Goal: Information Seeking & Learning: Learn about a topic

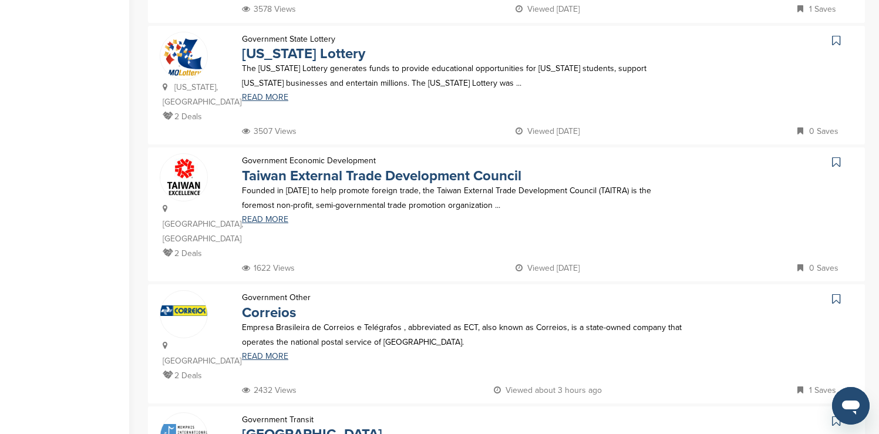
scroll to position [487, 0]
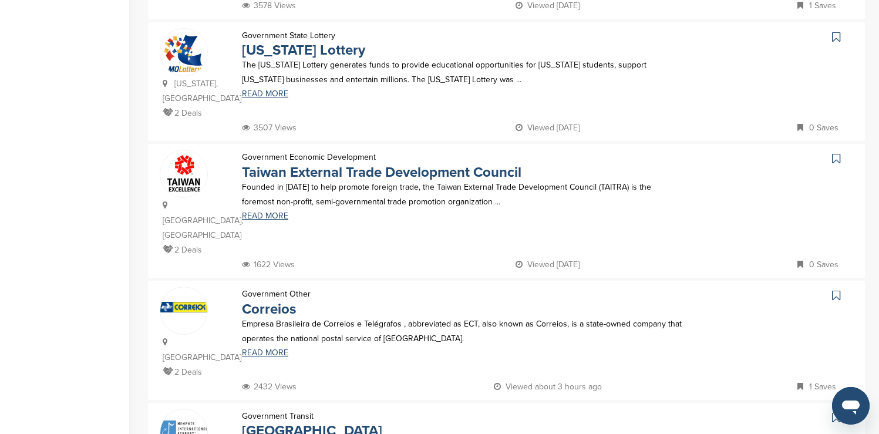
click at [835, 31] on icon at bounding box center [836, 37] width 8 height 12
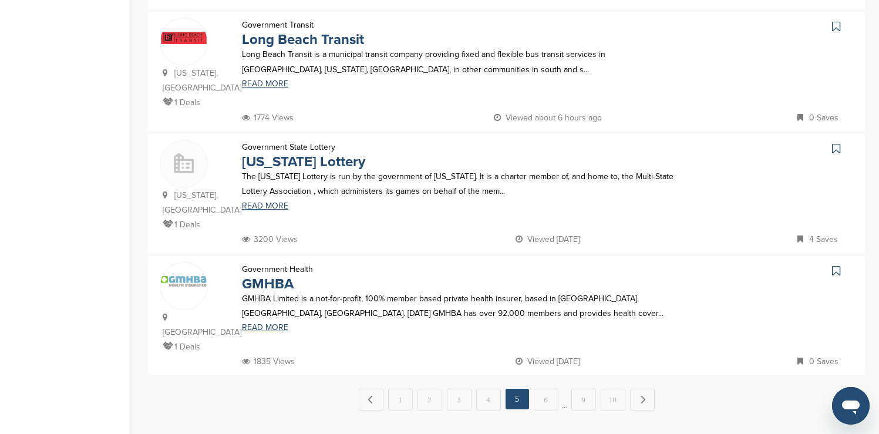
scroll to position [1123, 0]
click at [638, 387] on link "Next →" at bounding box center [642, 397] width 25 height 21
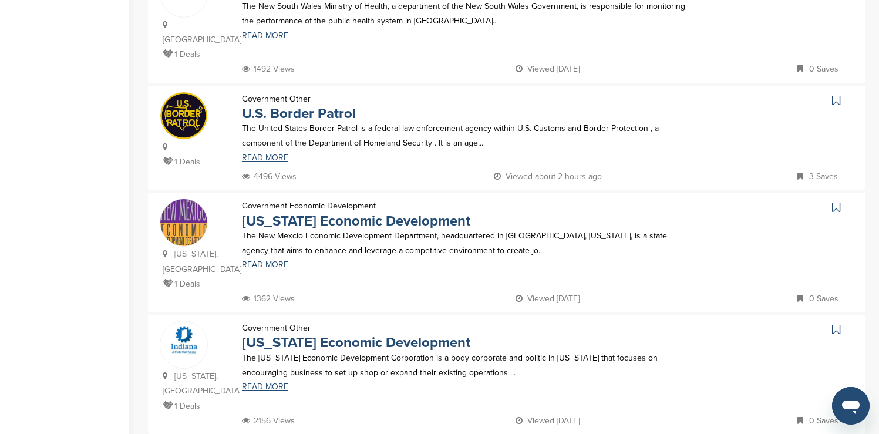
scroll to position [1030, 0]
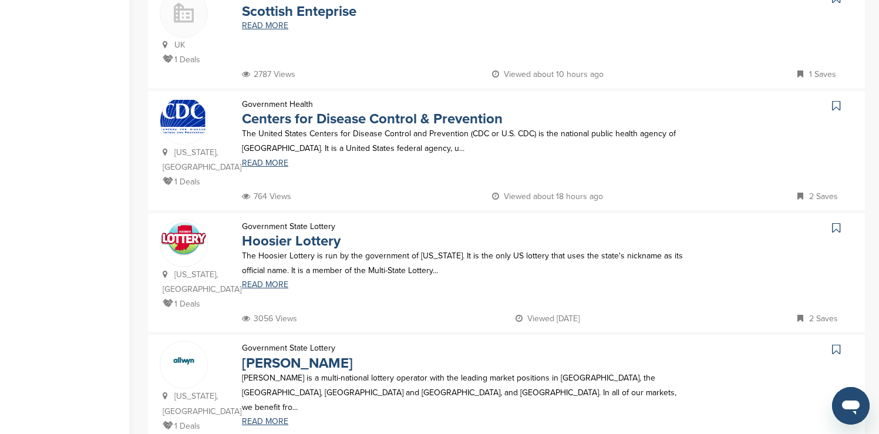
scroll to position [1033, 0]
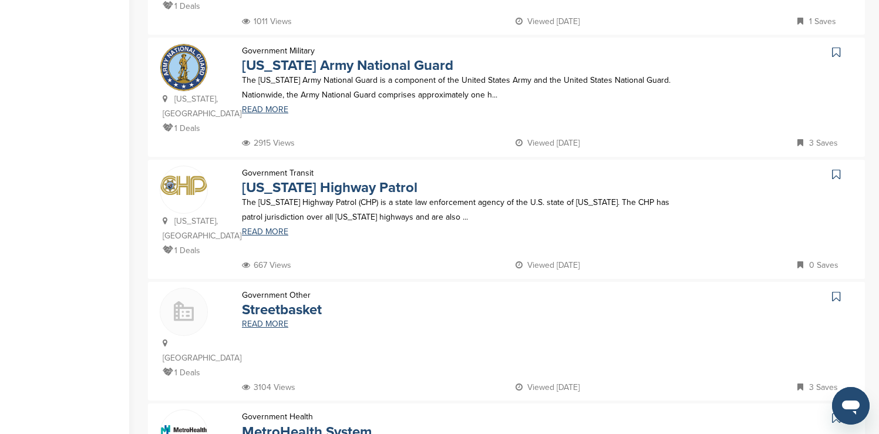
scroll to position [963, 0]
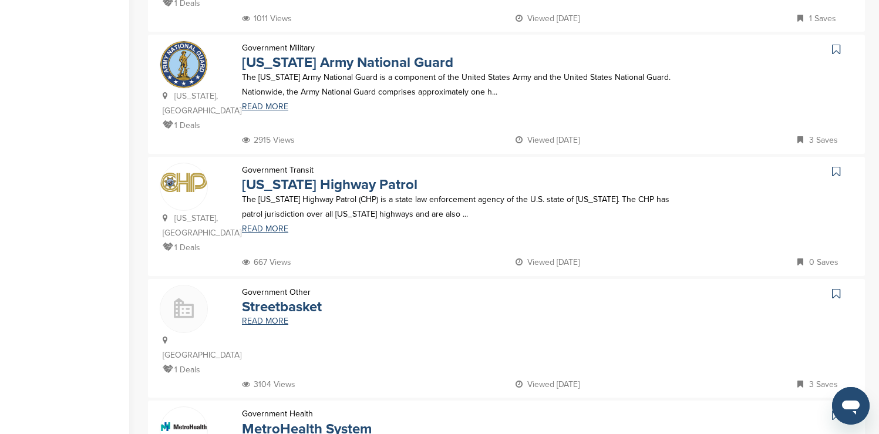
click at [835, 43] on icon at bounding box center [836, 49] width 8 height 12
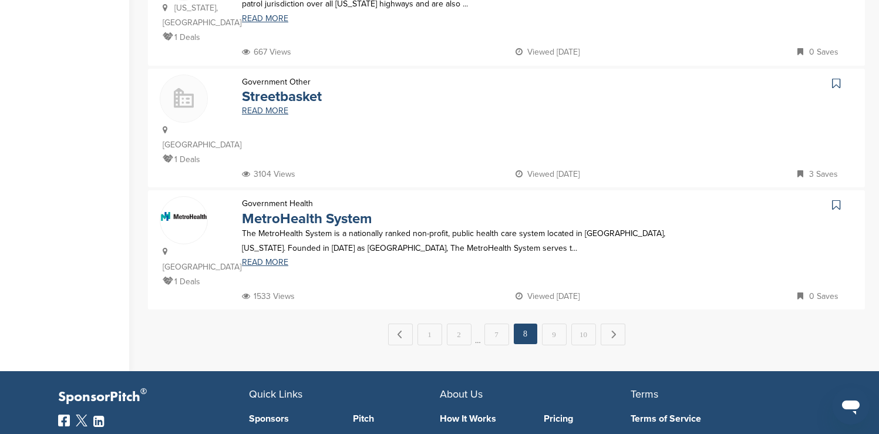
scroll to position [1174, 0]
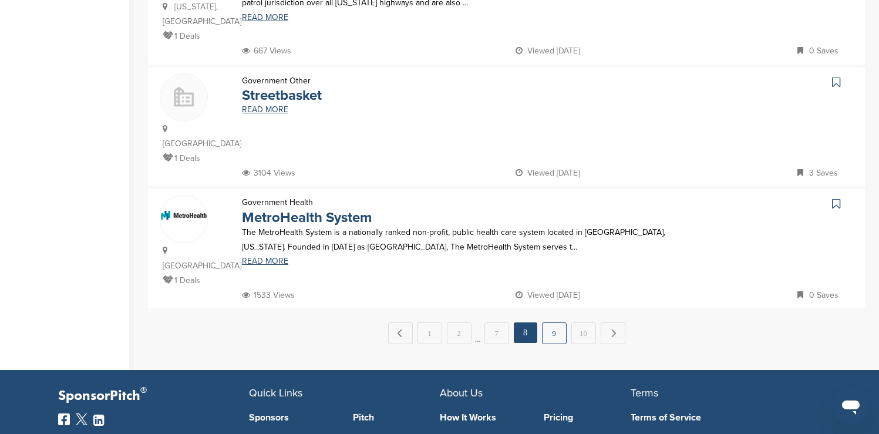
click at [557, 322] on link "9" at bounding box center [554, 333] width 25 height 22
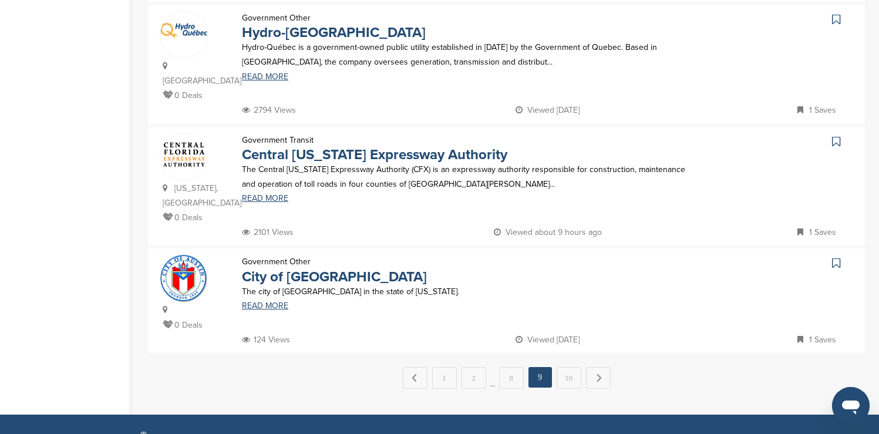
scroll to position [1127, 0]
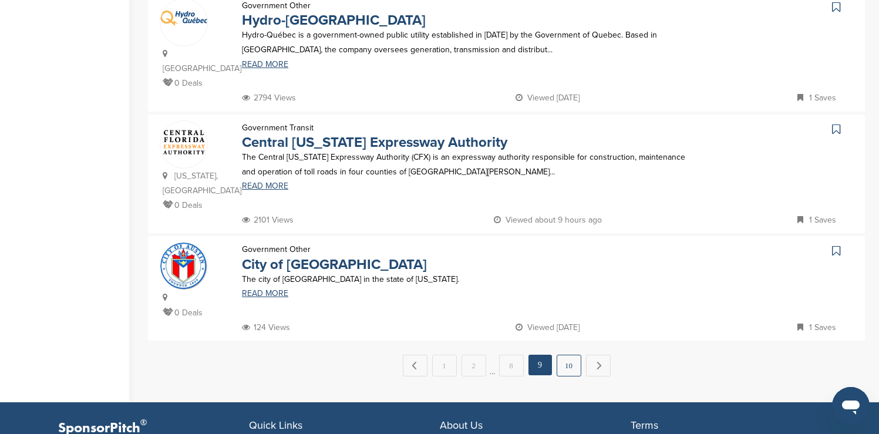
click at [566, 355] on link "10" at bounding box center [568, 366] width 25 height 22
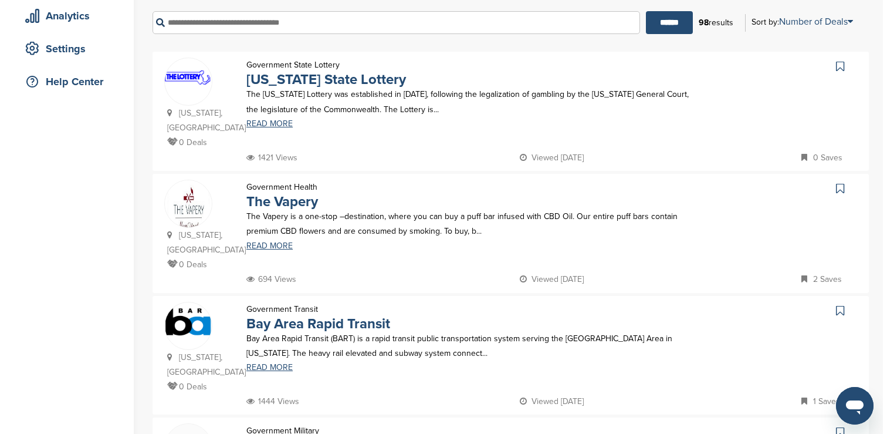
scroll to position [0, 0]
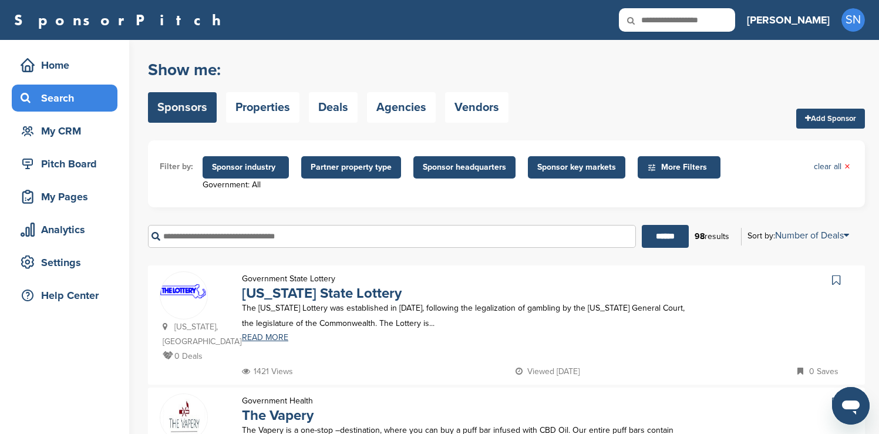
click at [247, 168] on span "Sponsor industry" at bounding box center [245, 167] width 67 height 13
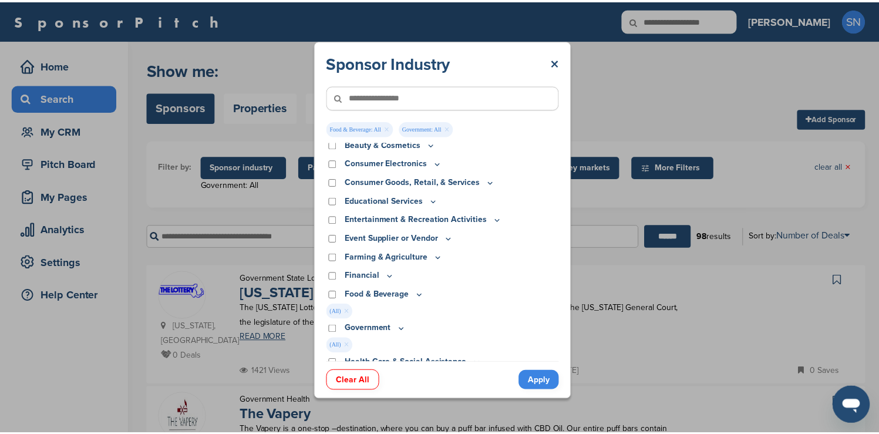
scroll to position [45, 0]
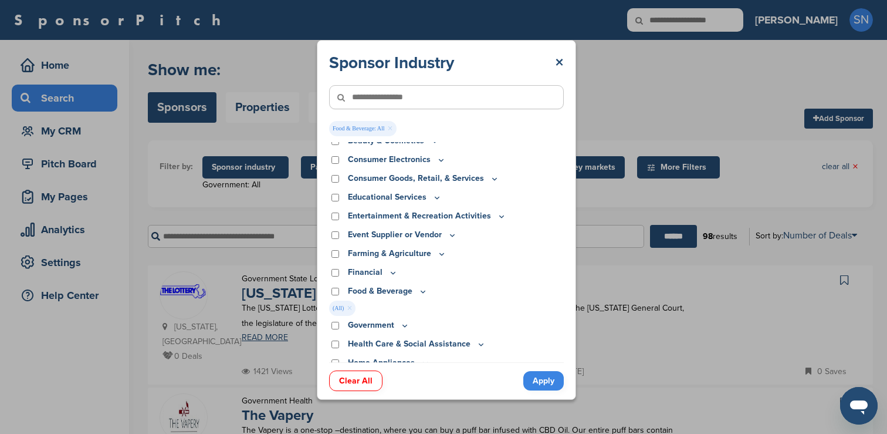
click at [535, 377] on link "Apply" at bounding box center [544, 380] width 40 height 19
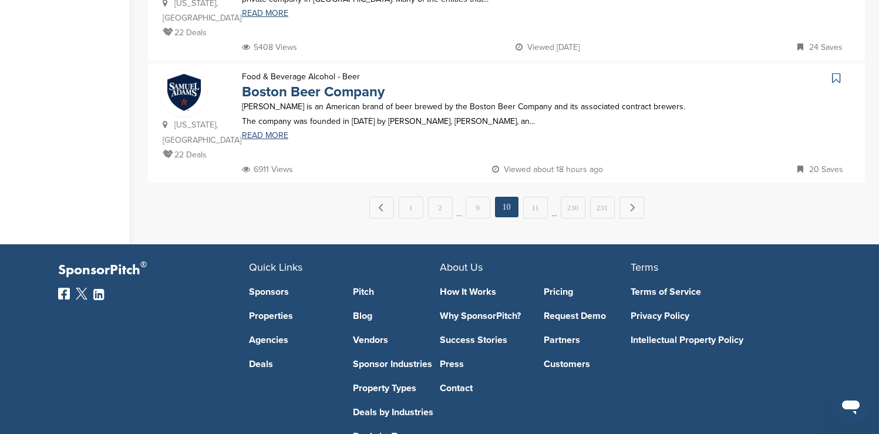
scroll to position [1336, 0]
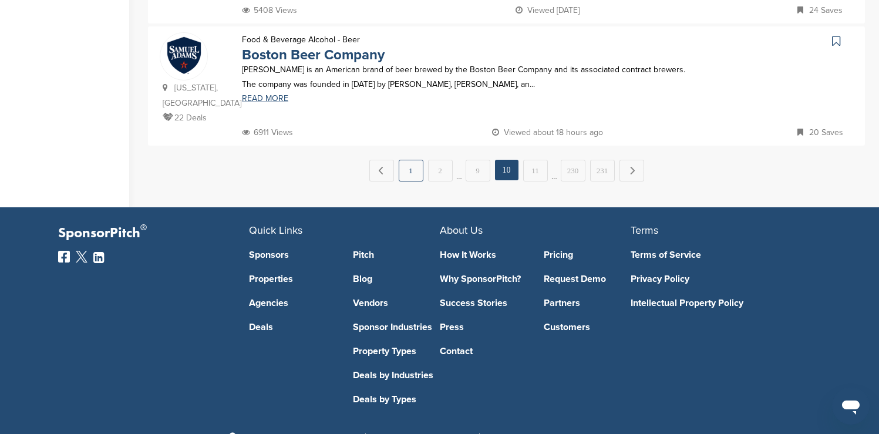
click at [413, 160] on link "1" at bounding box center [411, 171] width 25 height 22
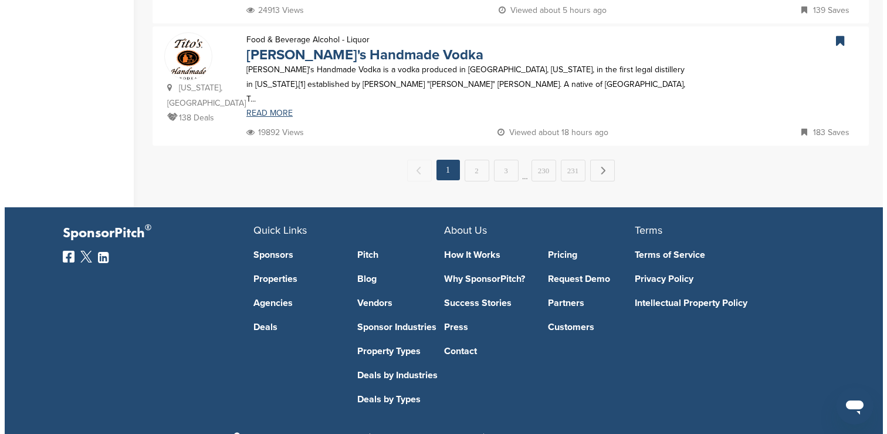
scroll to position [0, 0]
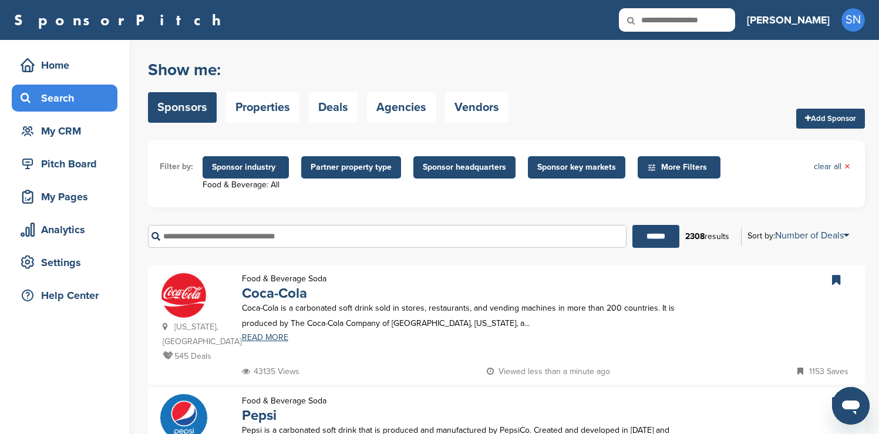
click at [262, 167] on span "Sponsor industry" at bounding box center [245, 167] width 67 height 13
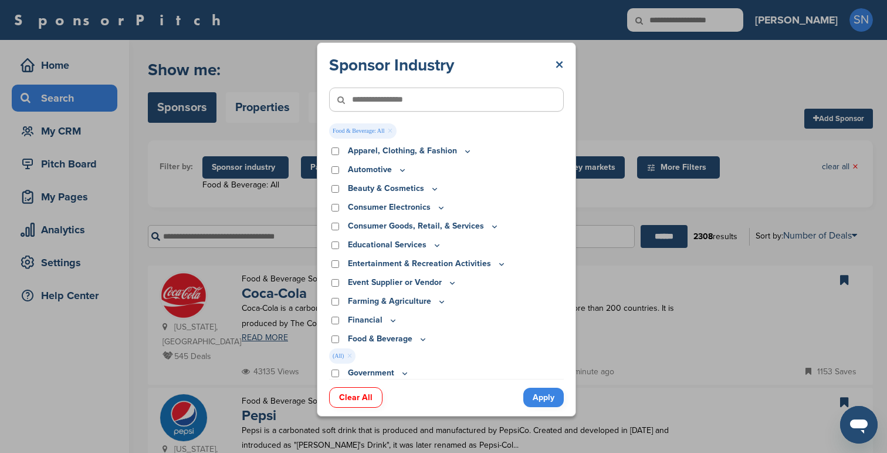
click at [561, 65] on link "×" at bounding box center [559, 65] width 9 height 21
